Goal: Task Accomplishment & Management: Manage account settings

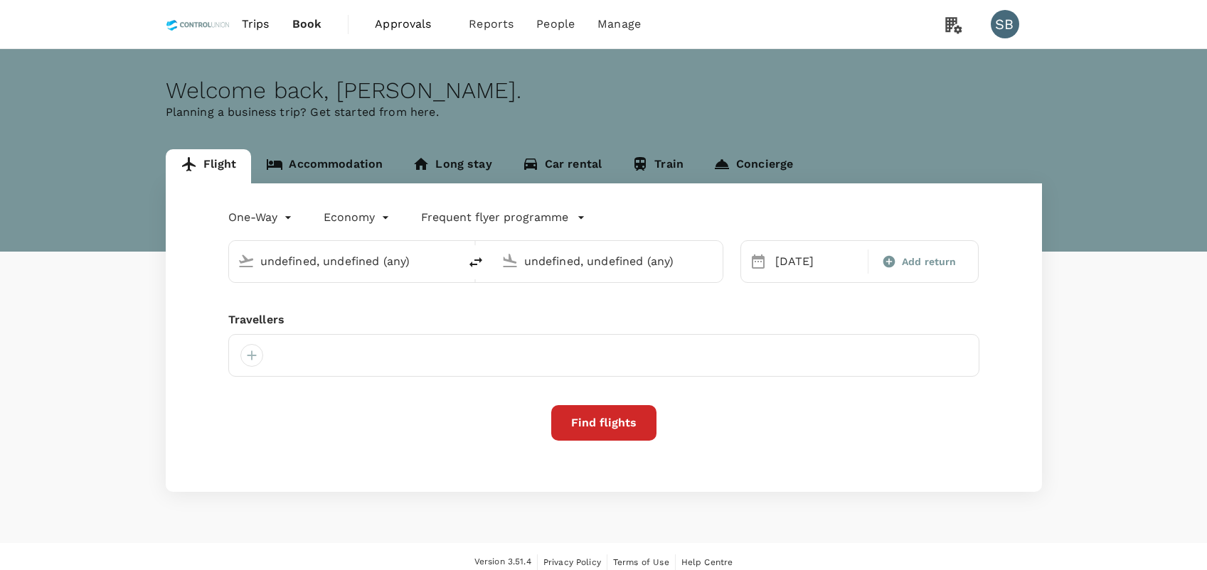
type input "[GEOGRAPHIC_DATA] Intl (KNO)"
type input "Kuala Lumpur Intl ([GEOGRAPHIC_DATA])"
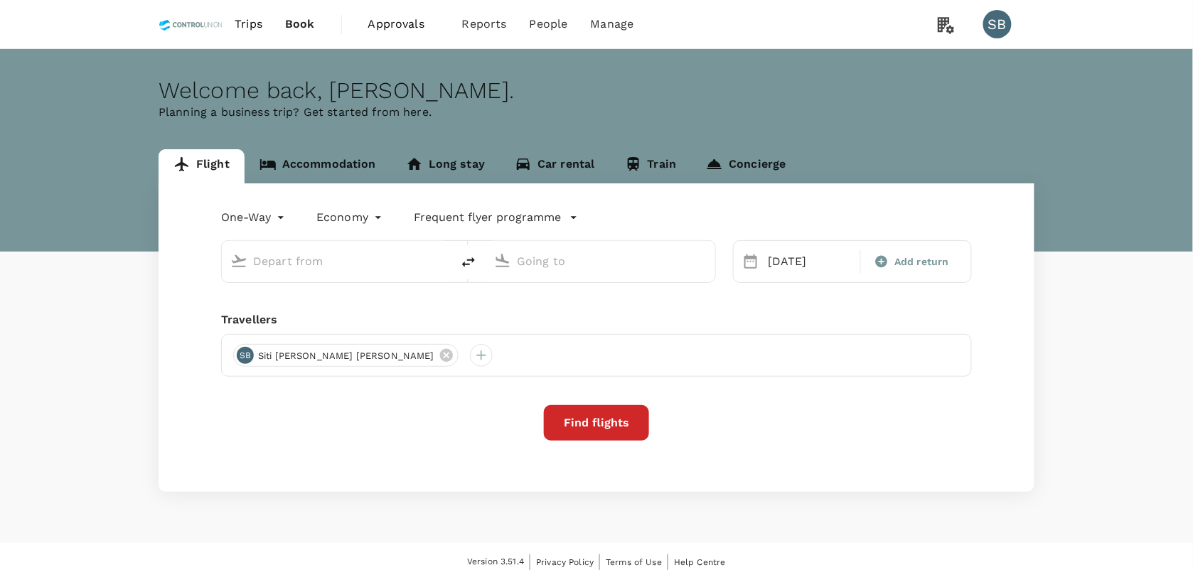
click at [415, 25] on span "Approvals" at bounding box center [403, 24] width 71 height 17
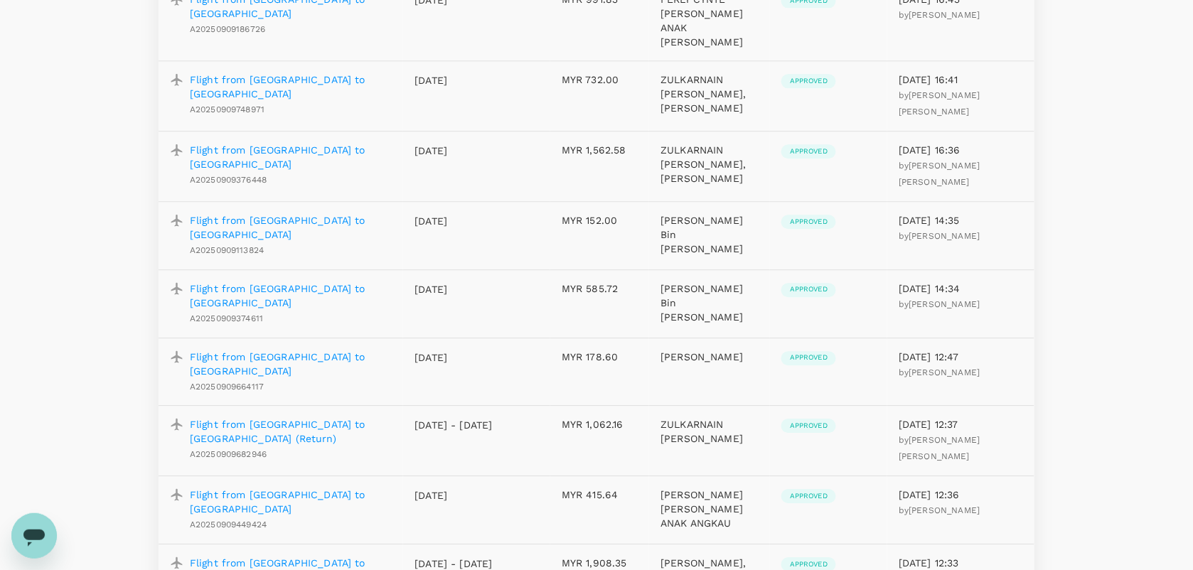
scroll to position [1156, 0]
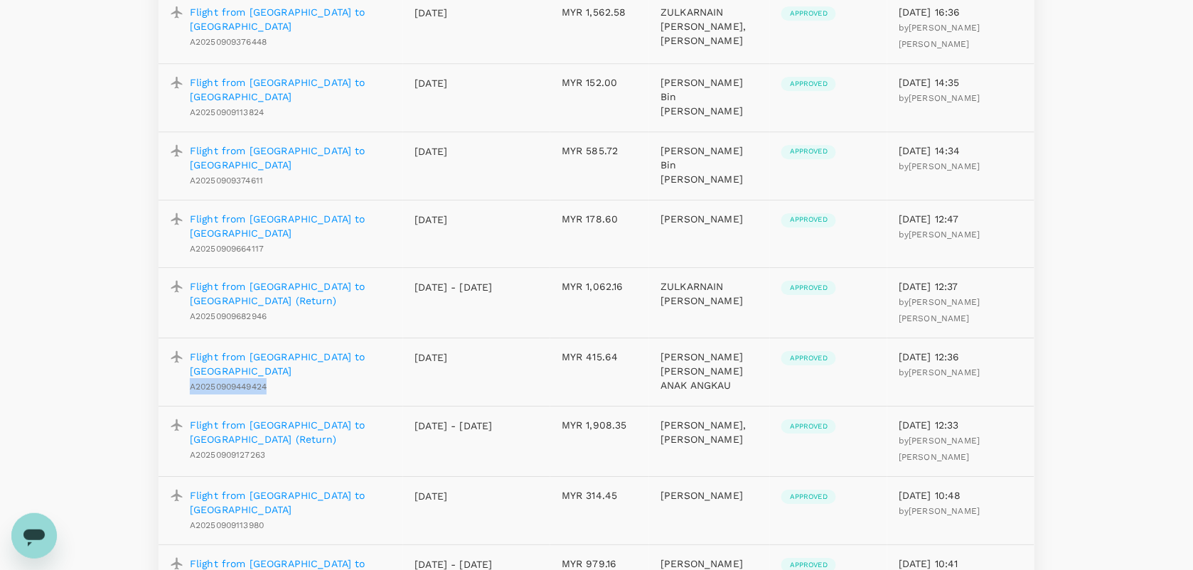
drag, startPoint x: 283, startPoint y: 284, endPoint x: 186, endPoint y: 275, distance: 97.9
click at [186, 344] on div "Flight from Bintulu to Kuala Lumpur A20250909449424" at bounding box center [288, 369] width 208 height 50
copy span "A20250909449424"
click at [274, 350] on p "Flight from Bintulu to Kuala Lumpur" at bounding box center [291, 364] width 202 height 28
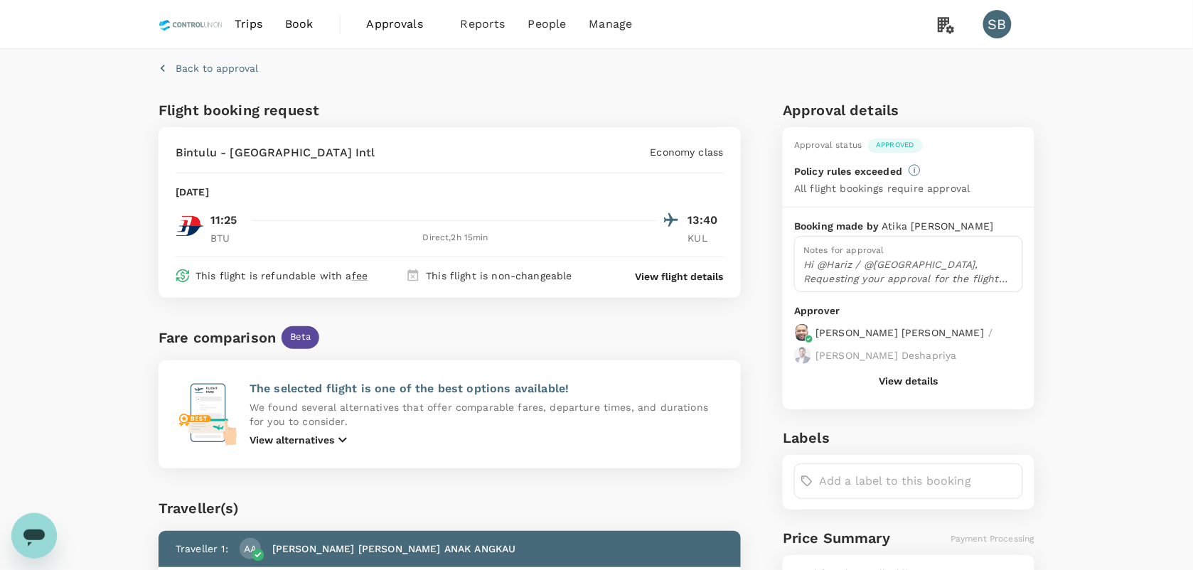
click at [684, 275] on p "View flight details" at bounding box center [680, 277] width 88 height 14
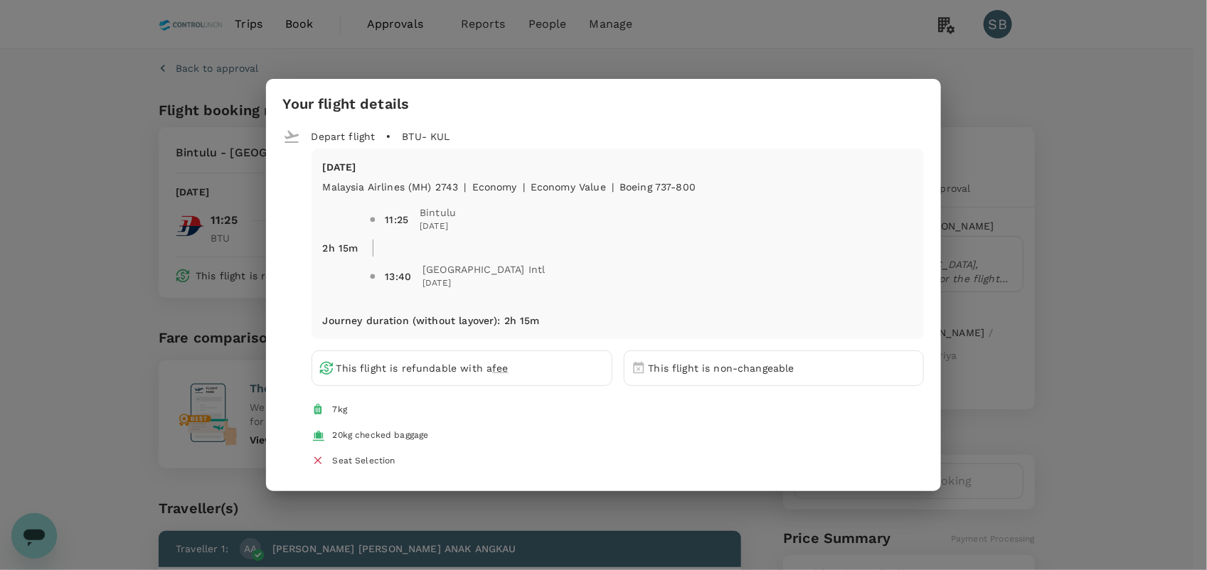
click at [886, 79] on div "Your flight details Depart flight BTU - KUL Wed, 17 Sep Malaysia Airlines (MH) …" at bounding box center [604, 285] width 676 height 413
click at [181, 133] on div "Your flight details Depart flight BTU - KUL Wed, 17 Sep Malaysia Airlines (MH) …" at bounding box center [603, 285] width 1207 height 570
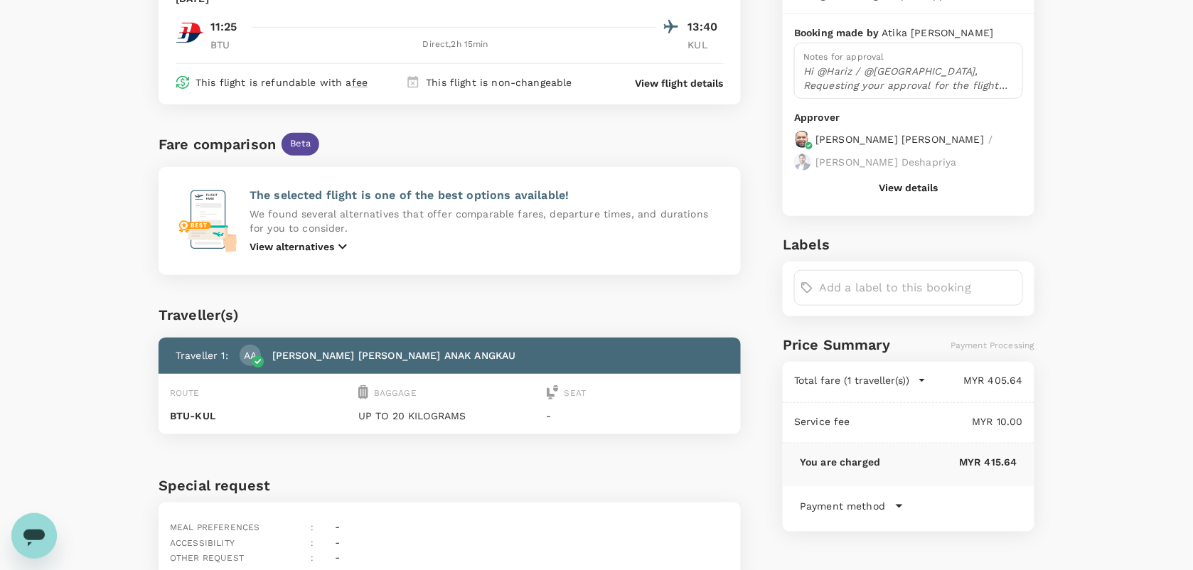
scroll to position [86, 0]
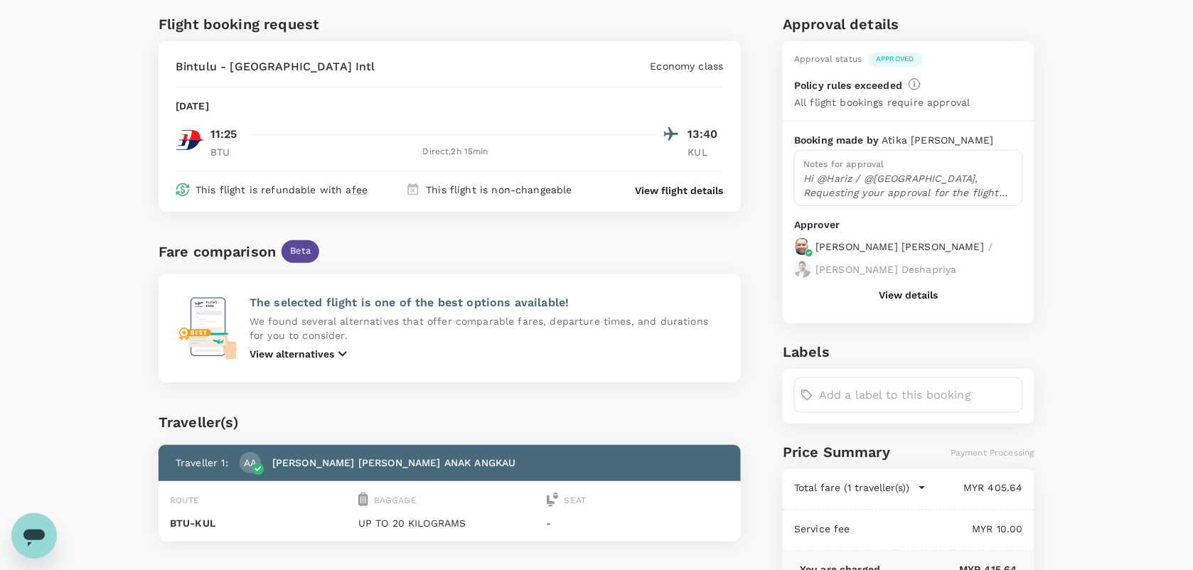
click at [898, 293] on button "View details" at bounding box center [909, 294] width 59 height 11
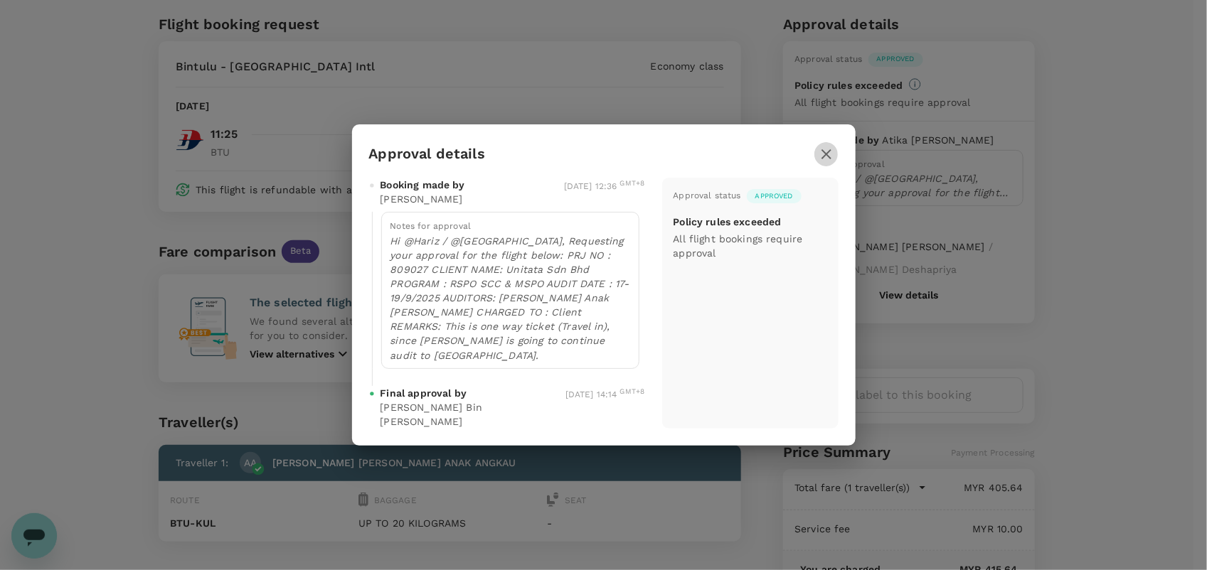
click at [826, 163] on icon "button" at bounding box center [826, 154] width 17 height 17
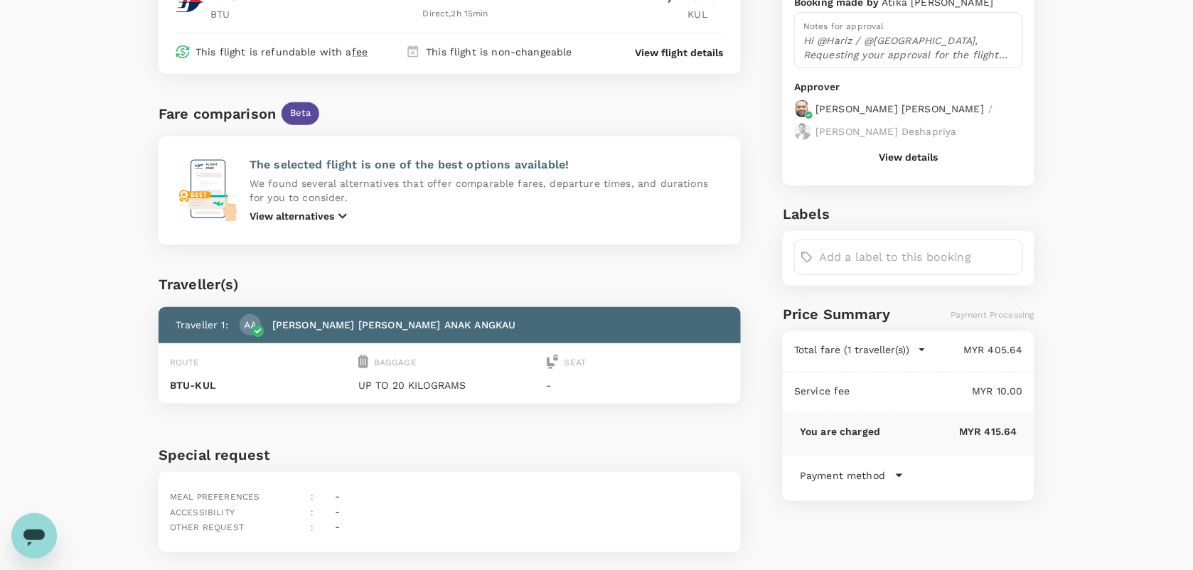
scroll to position [264, 0]
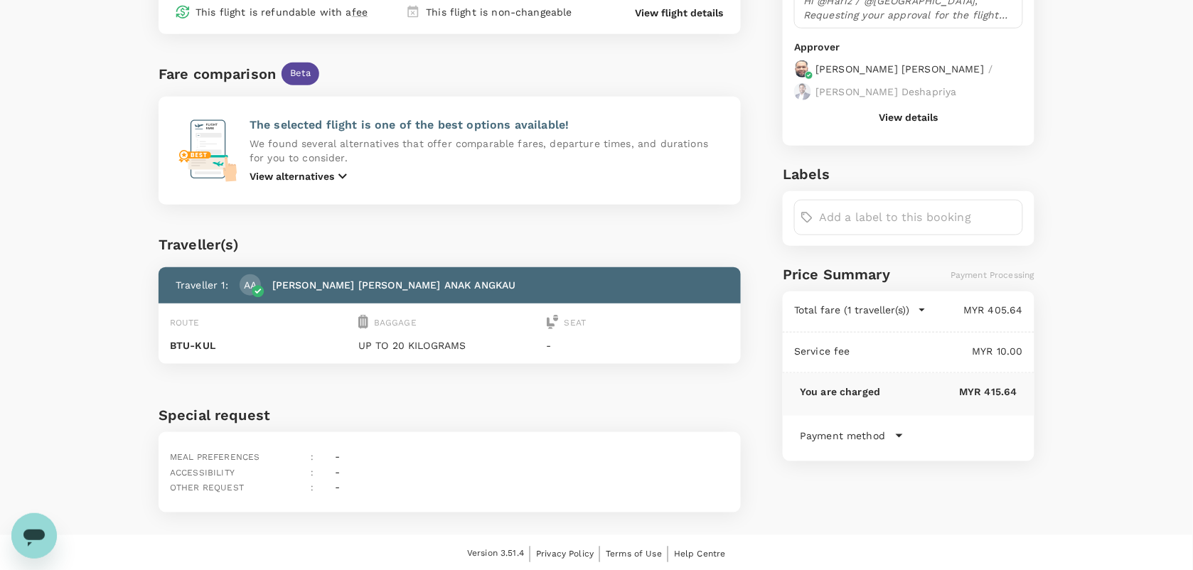
click at [880, 432] on p "Payment method" at bounding box center [842, 436] width 85 height 14
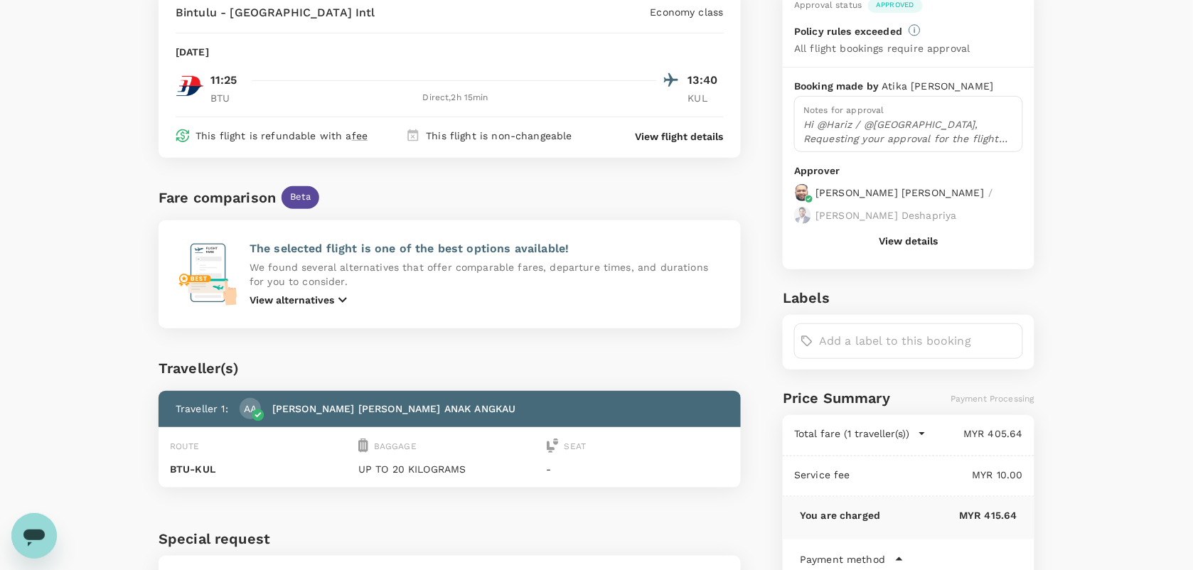
scroll to position [0, 0]
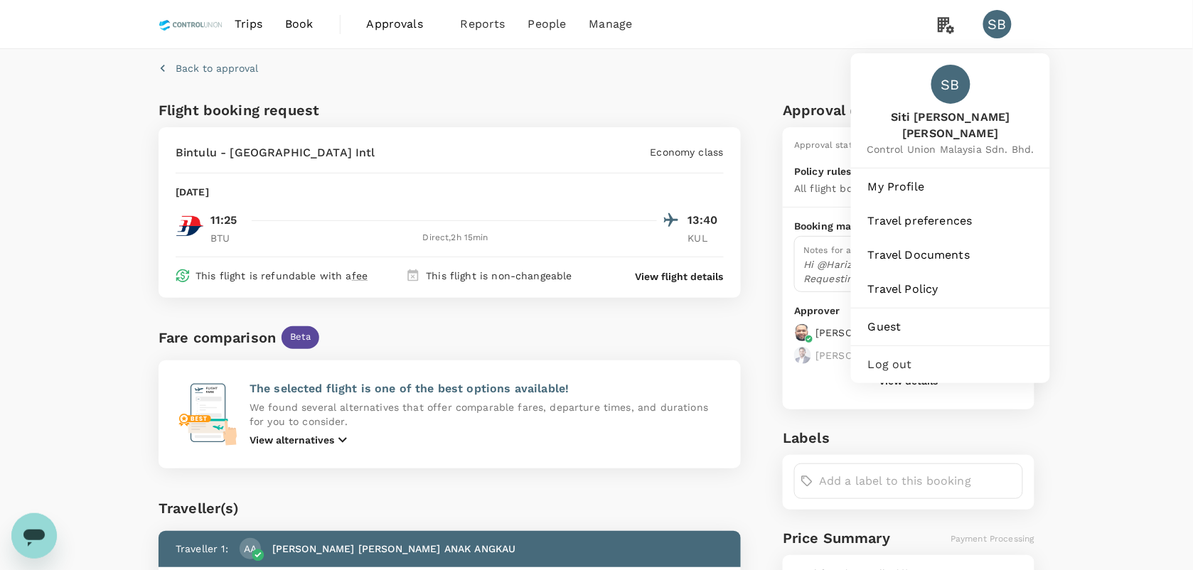
click at [905, 356] on span "Log out" at bounding box center [950, 364] width 165 height 17
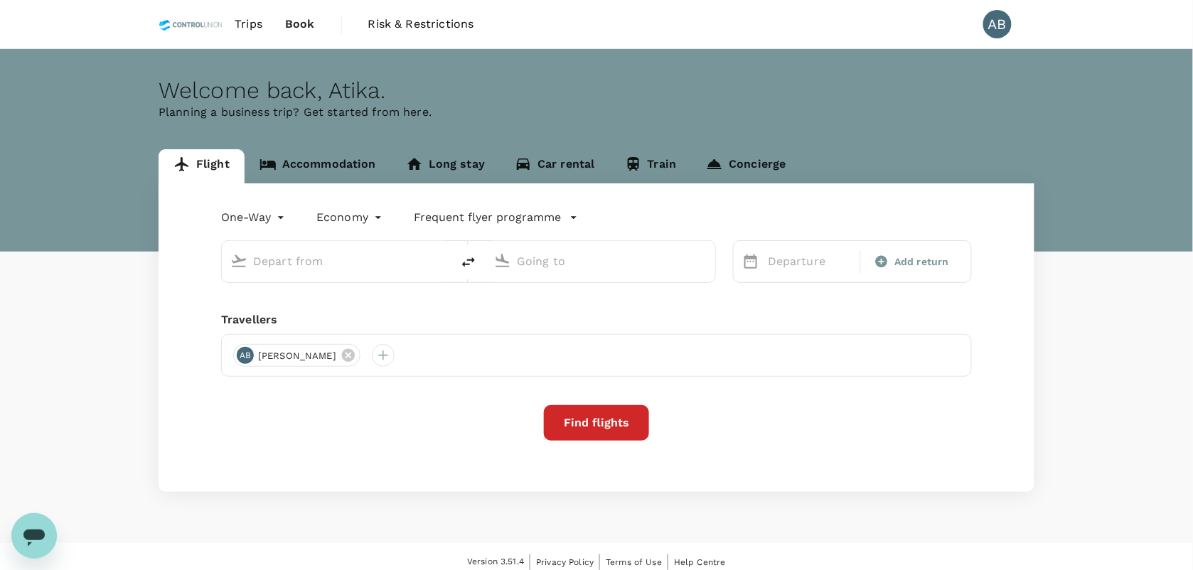
type input "roundtrip"
type input "[GEOGRAPHIC_DATA], [GEOGRAPHIC_DATA] (any)"
type input "Kotoka Intl (ACC)"
